Goal: Task Accomplishment & Management: Manage account settings

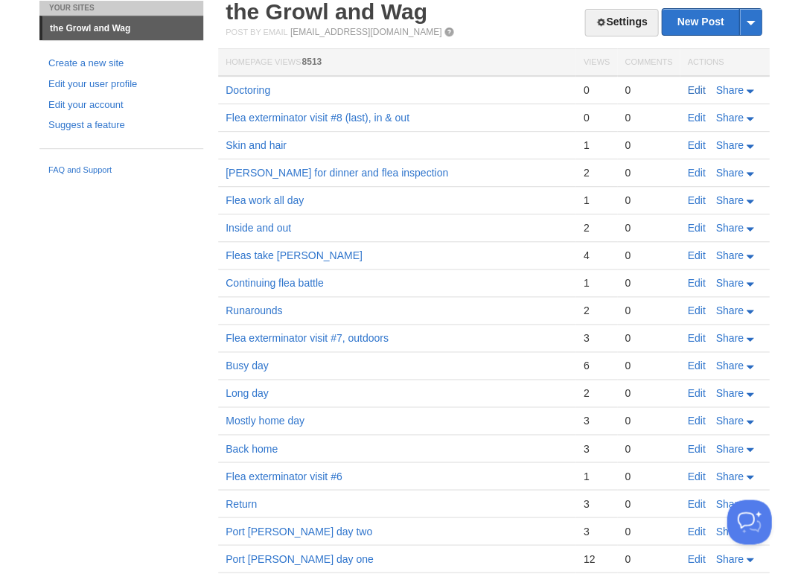
click at [691, 92] on link "Edit" at bounding box center [696, 90] width 18 height 12
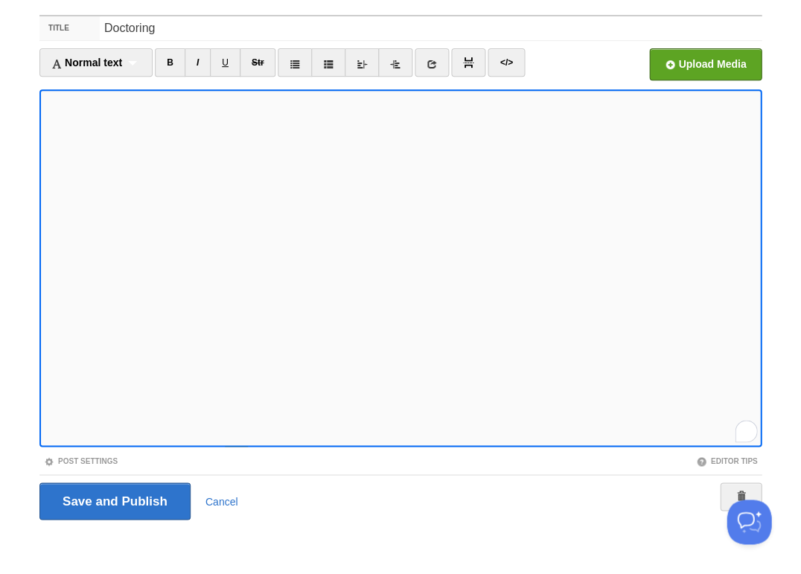
scroll to position [159, 0]
click at [745, 431] on div "1" at bounding box center [746, 430] width 16 height 16
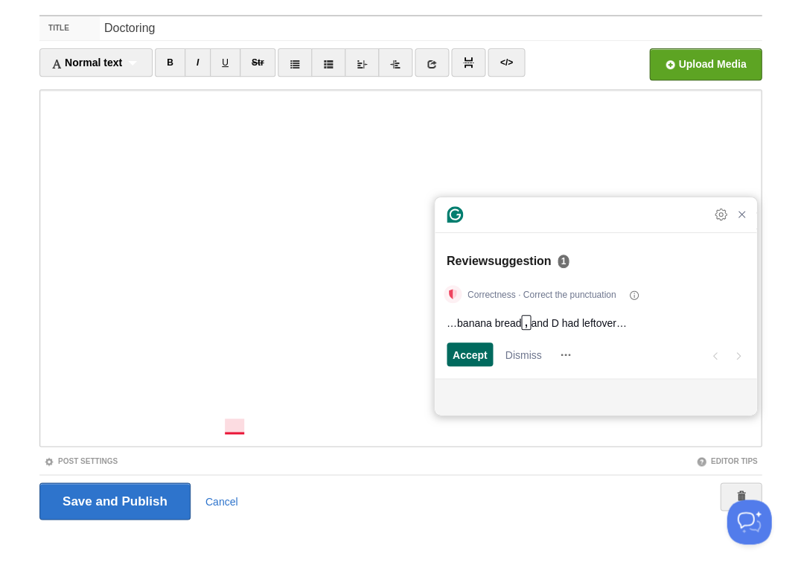
click at [464, 355] on span "Accept" at bounding box center [470, 355] width 35 height 16
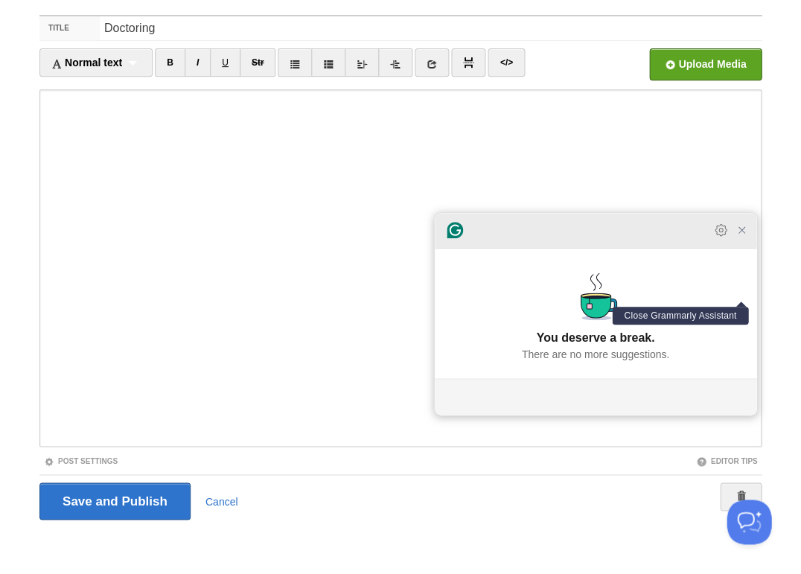
click at [740, 236] on icon "Close Grammarly Assistant" at bounding box center [742, 230] width 12 height 12
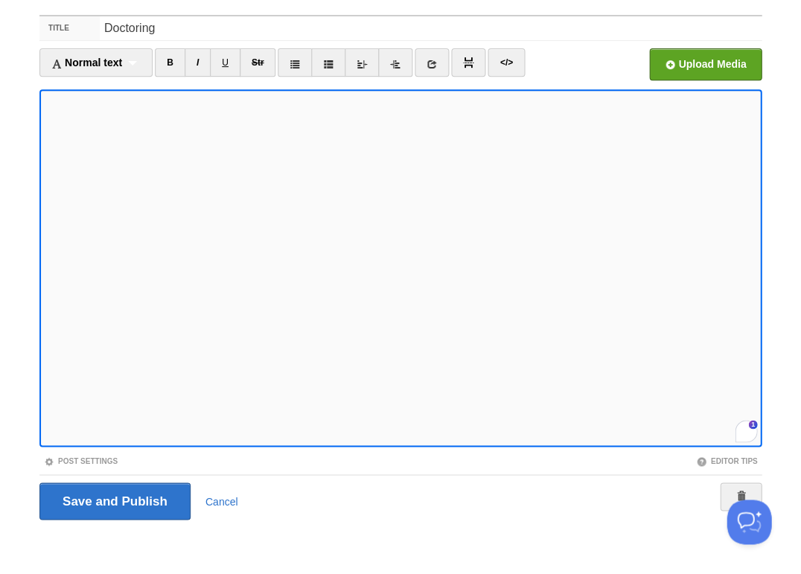
scroll to position [228, 0]
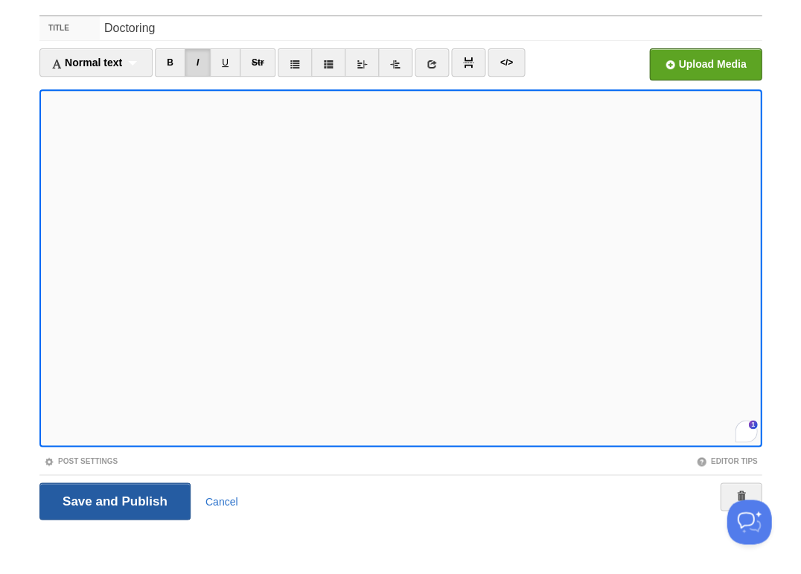
click at [113, 499] on input "Save and Publish" at bounding box center [114, 501] width 151 height 37
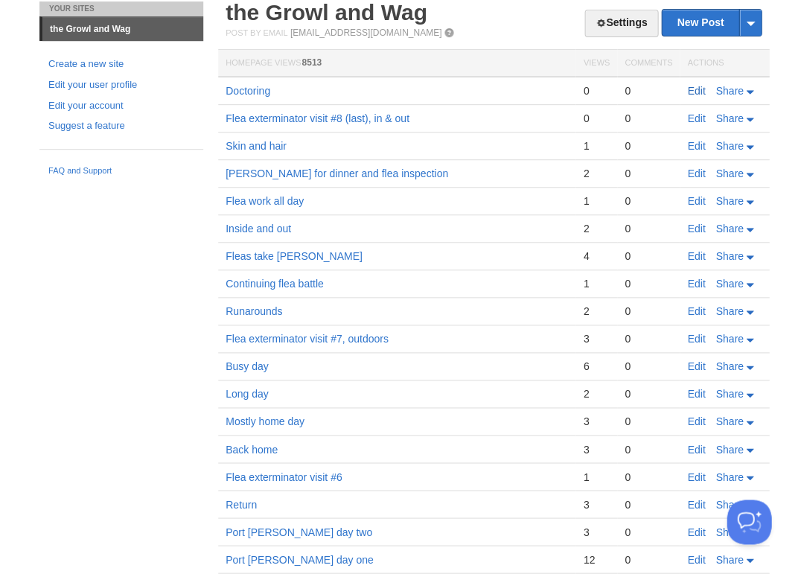
click at [691, 91] on link "Edit" at bounding box center [696, 91] width 18 height 12
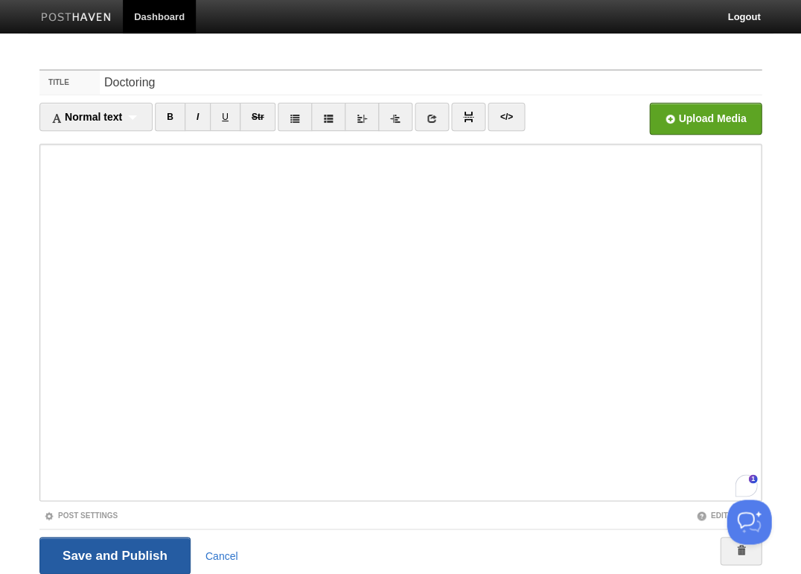
click at [113, 554] on input "Save and Publish" at bounding box center [114, 555] width 151 height 37
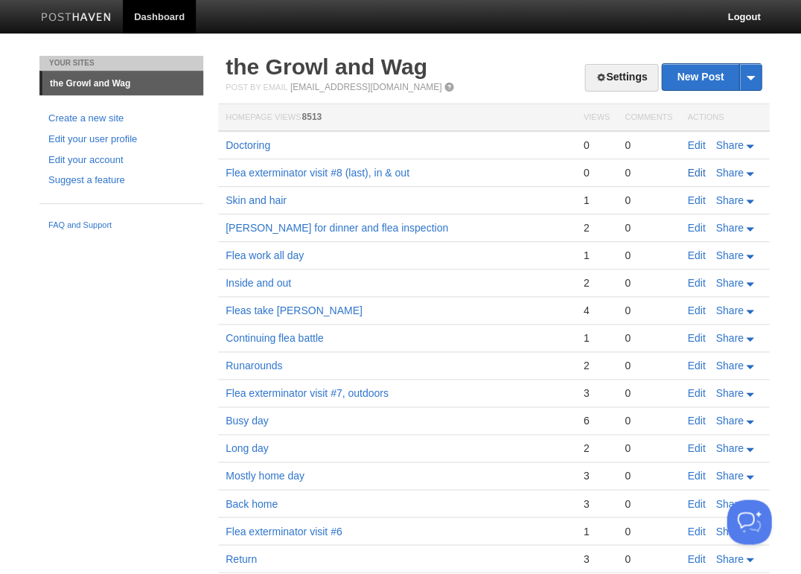
click at [698, 171] on link "Edit" at bounding box center [696, 173] width 18 height 12
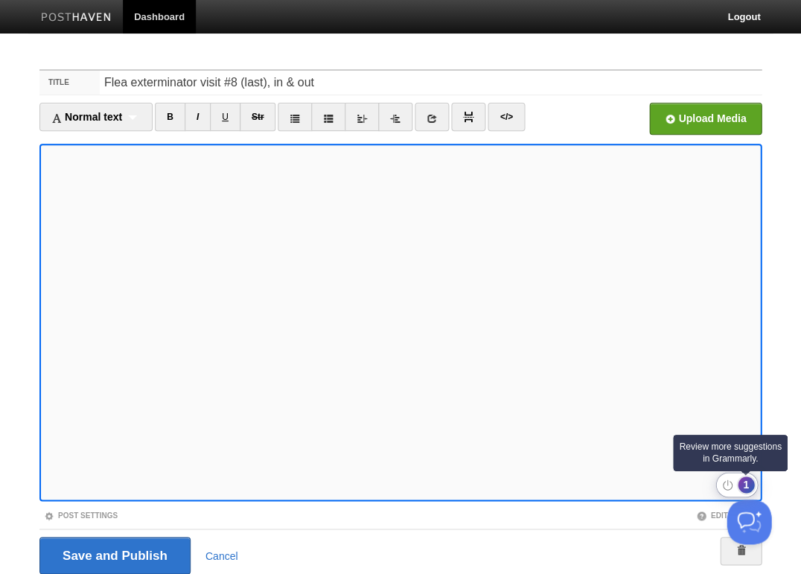
click at [746, 485] on div "1" at bounding box center [746, 485] width 16 height 16
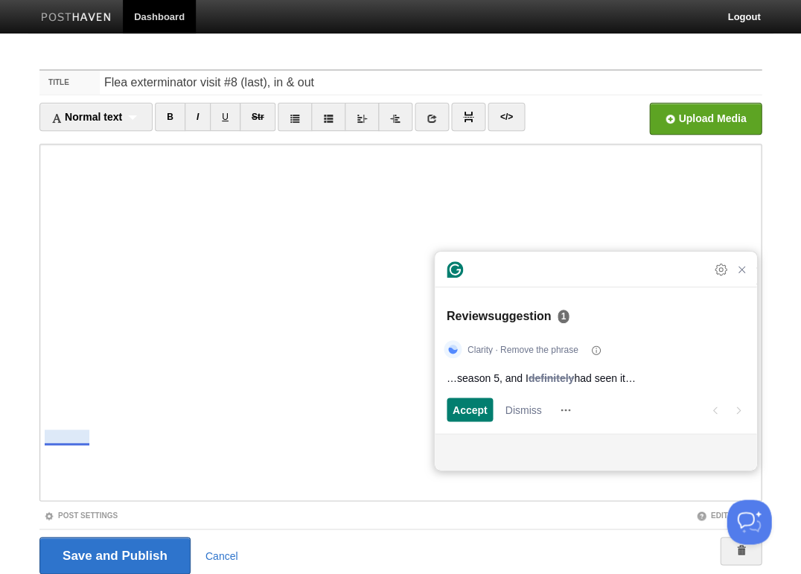
scroll to position [54, 0]
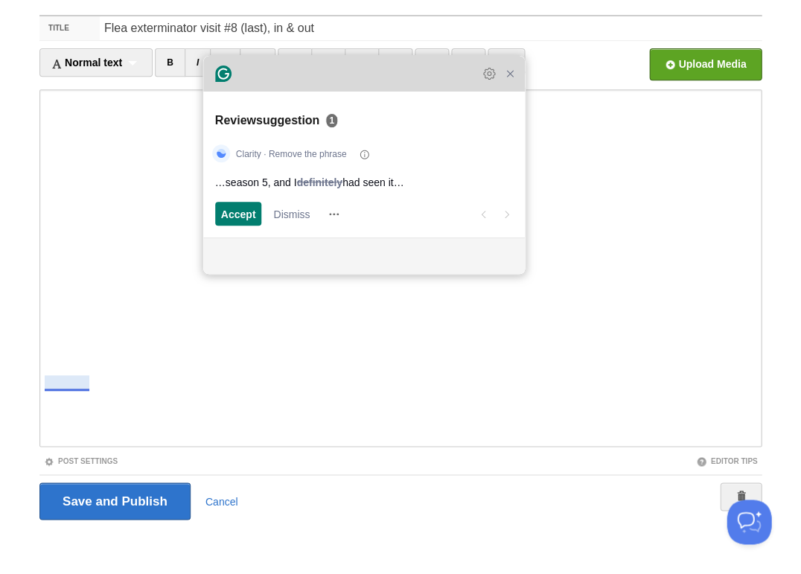
drag, startPoint x: 530, startPoint y: 287, endPoint x: 298, endPoint y: 92, distance: 303.3
click at [298, 92] on div "Grammarly Assistant Review suggestion 1 Clarity · Remove the phrase …season 5, …" at bounding box center [364, 165] width 322 height 218
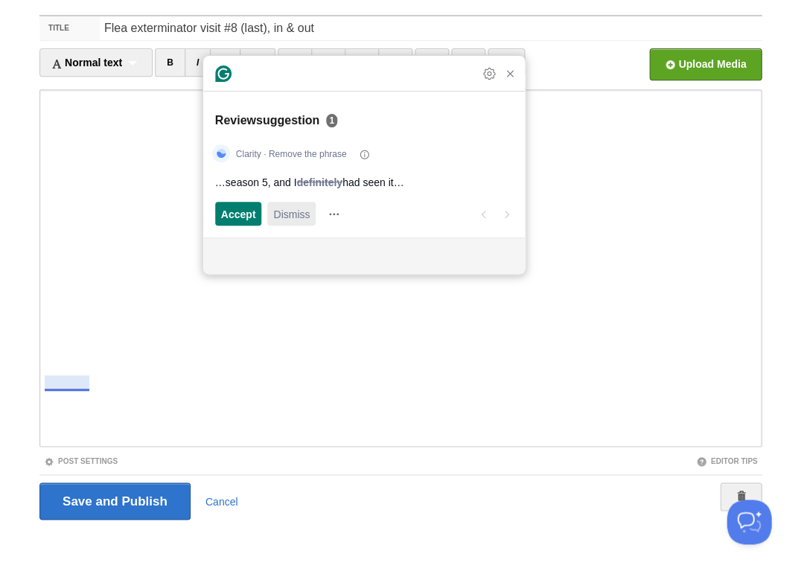
click at [293, 219] on span "Dismiss" at bounding box center [291, 214] width 36 height 16
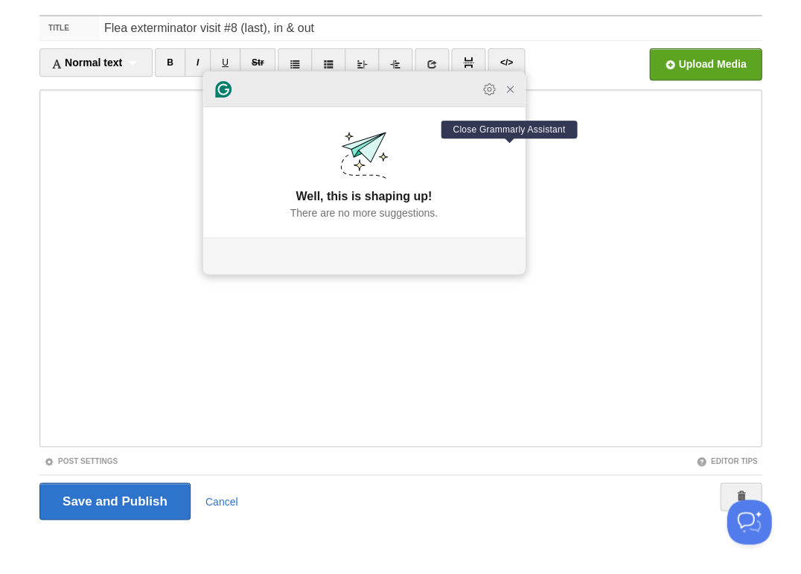
click at [512, 95] on icon "Close Grammarly Assistant" at bounding box center [510, 89] width 12 height 12
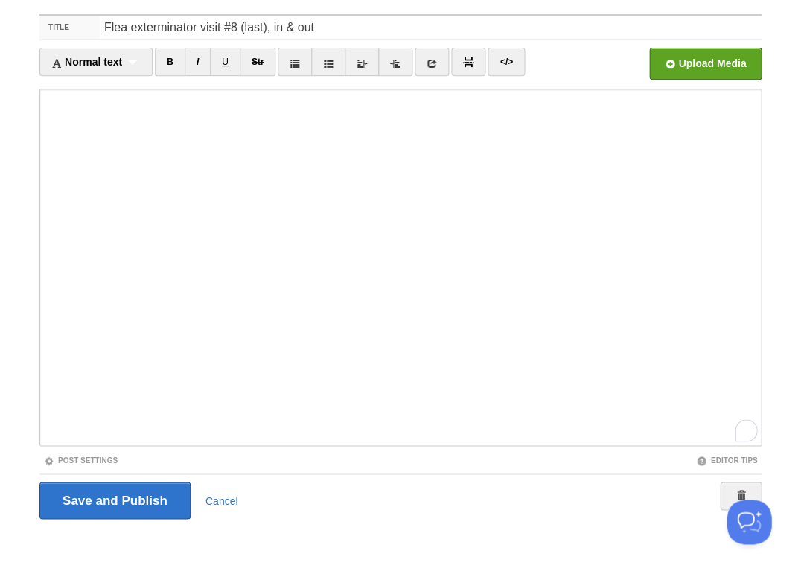
scroll to position [1062, 0]
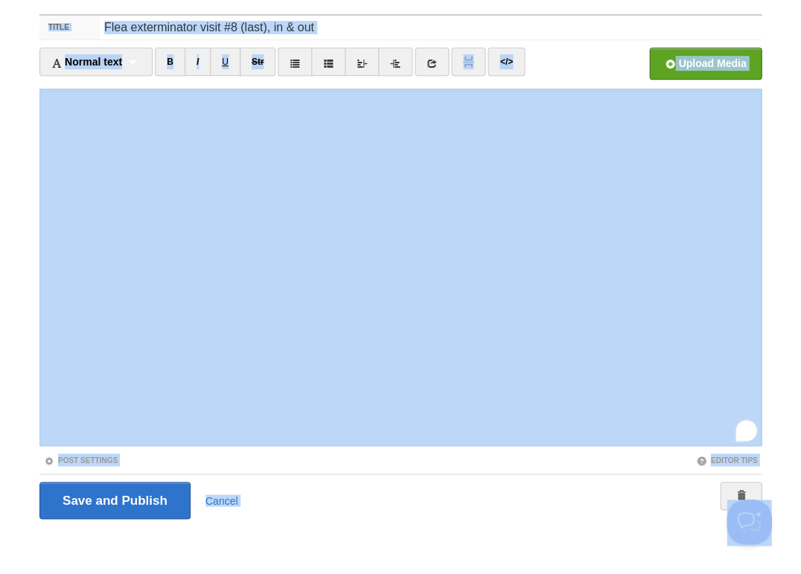
click at [443, 461] on div "Editor Tips" at bounding box center [581, 460] width 361 height 13
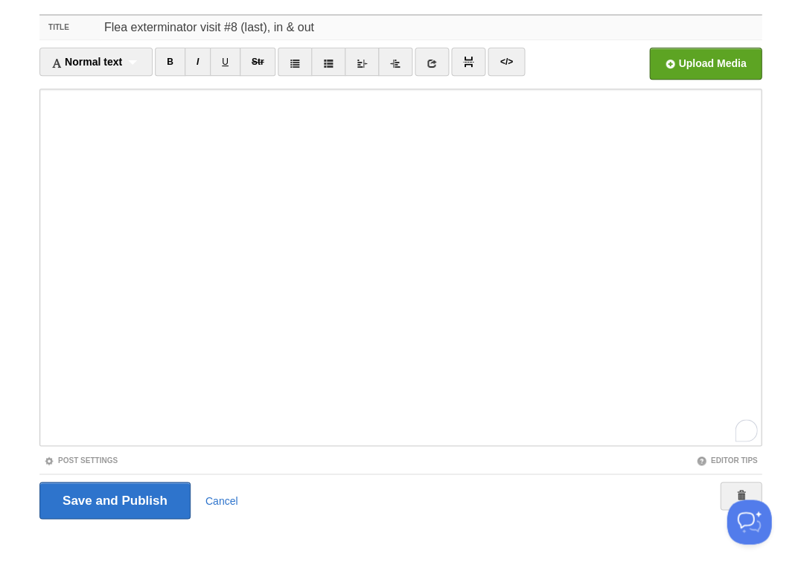
drag, startPoint x: 320, startPoint y: 26, endPoint x: 118, endPoint y: 1, distance: 203.4
click at [118, 1] on div "Title Flea exterminator visit #8 (last), in & out Normal text Normal text Headi…" at bounding box center [400, 288] width 745 height 574
click at [121, 500] on input "Save and Publish" at bounding box center [114, 500] width 151 height 37
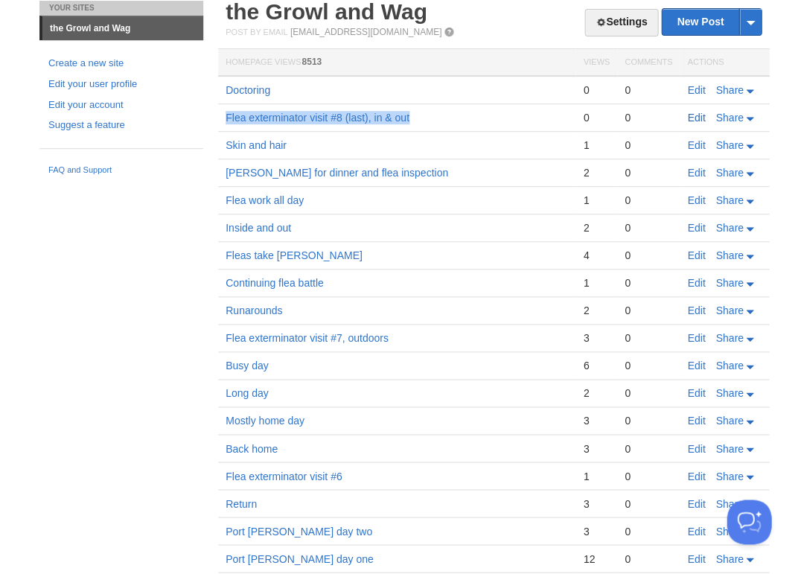
click at [702, 118] on link "Edit" at bounding box center [696, 118] width 18 height 12
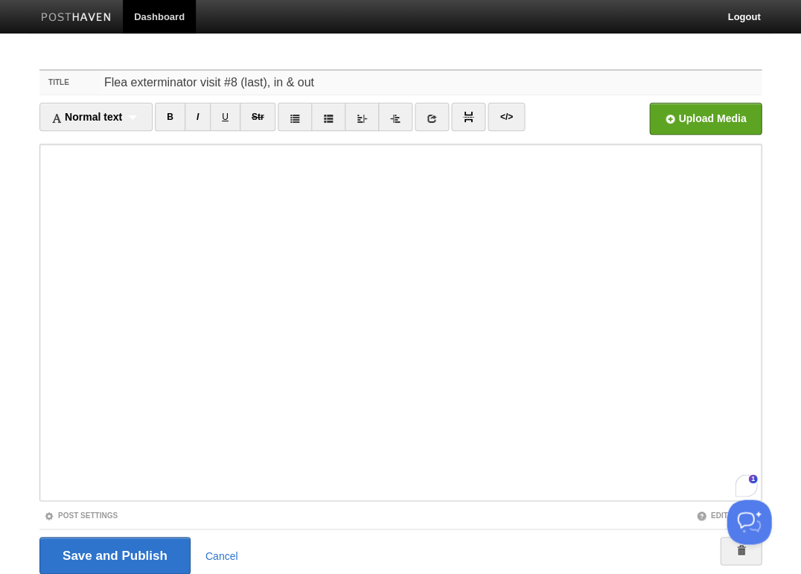
drag, startPoint x: 273, startPoint y: 80, endPoint x: 279, endPoint y: 92, distance: 13.3
click at [273, 81] on input "Flea exterminator visit #8 (last), in & out" at bounding box center [431, 83] width 662 height 24
type input "Flea exterminator visit #8 (last), inside & out"
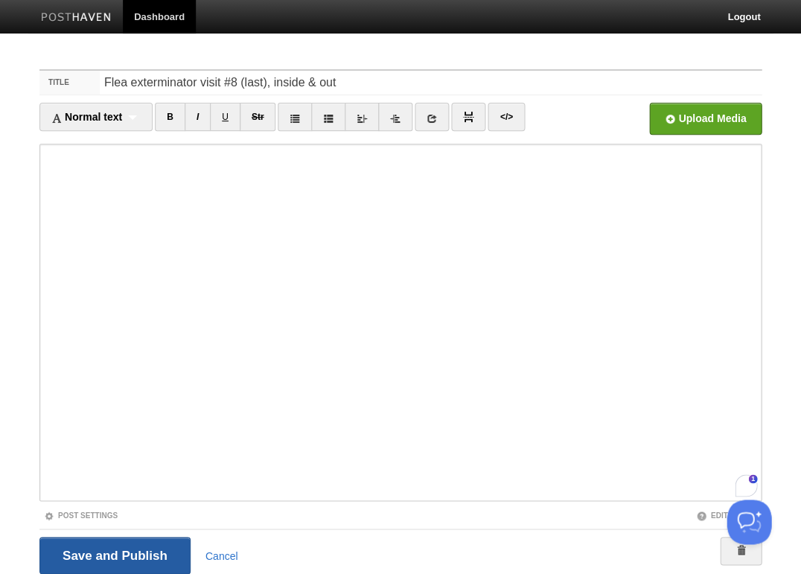
click at [113, 554] on input "Save and Publish" at bounding box center [114, 555] width 151 height 37
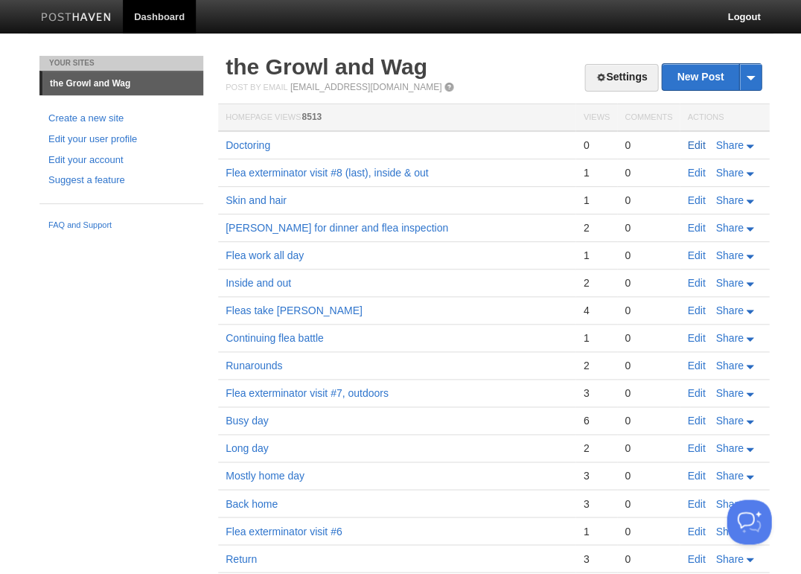
click at [694, 145] on link "Edit" at bounding box center [696, 145] width 18 height 12
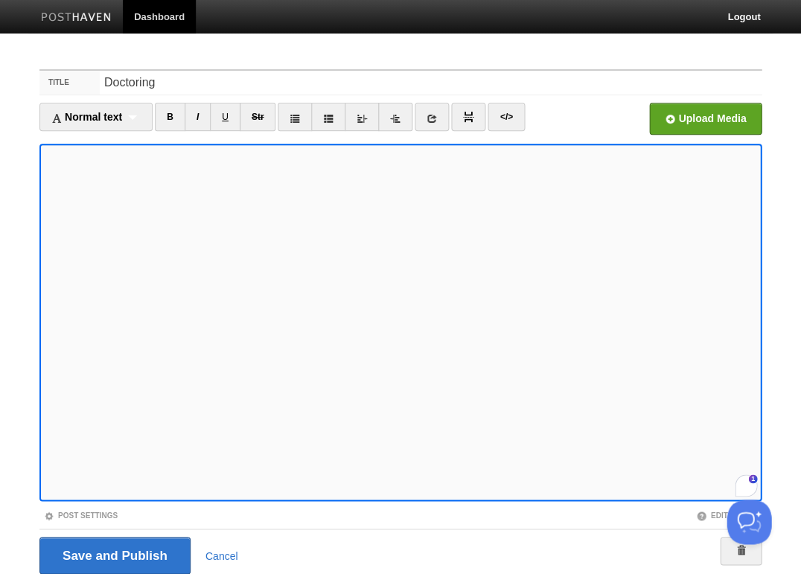
scroll to position [54, 0]
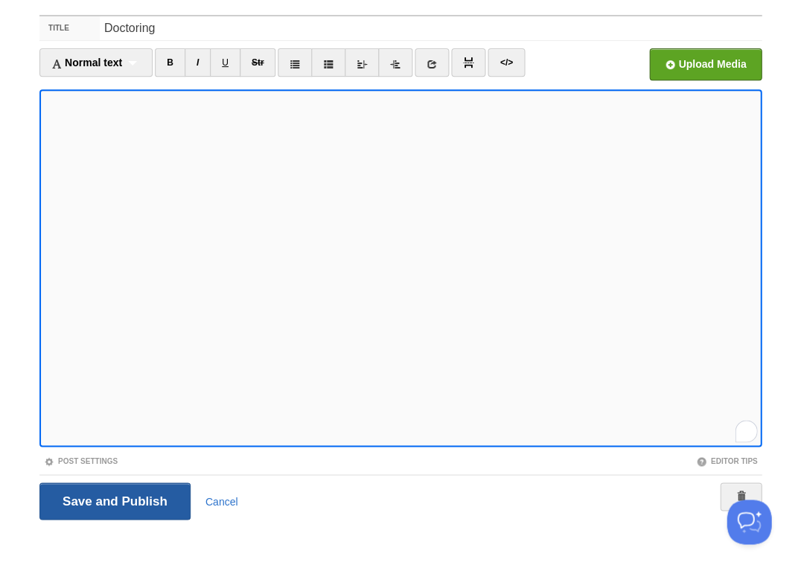
click at [113, 499] on input "Save and Publish" at bounding box center [114, 501] width 151 height 37
